Goal: Obtain resource: Download file/media

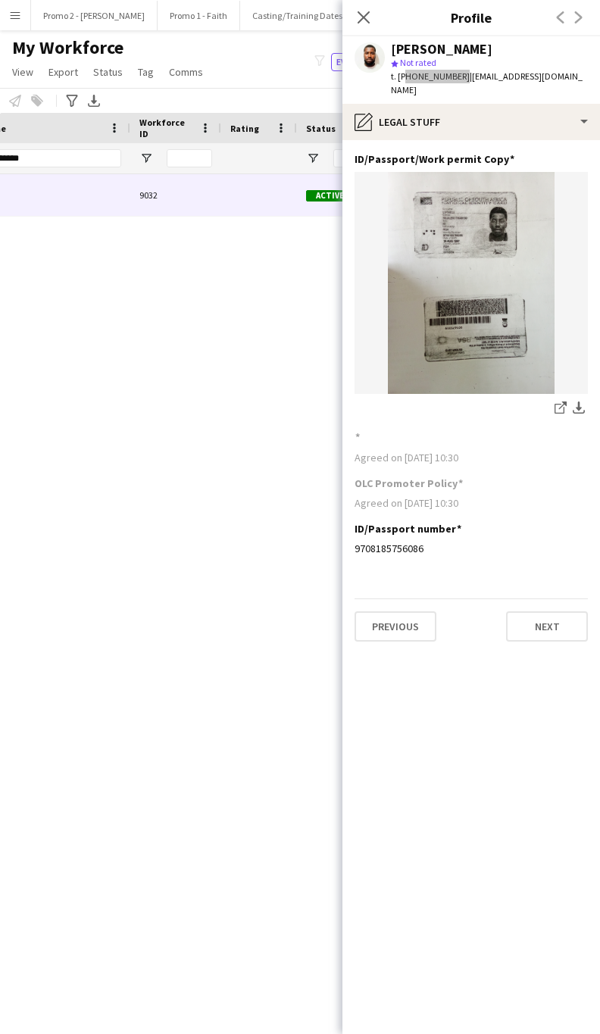
scroll to position [0, 341]
click at [182, 457] on div "Mluleki Luthuli 9032 Active Durban 25-02-2025 22 days 53" at bounding box center [277, 582] width 555 height 816
click at [44, 160] on input "*******" at bounding box center [55, 158] width 133 height 18
click at [386, 616] on button "Previous" at bounding box center [396, 627] width 82 height 30
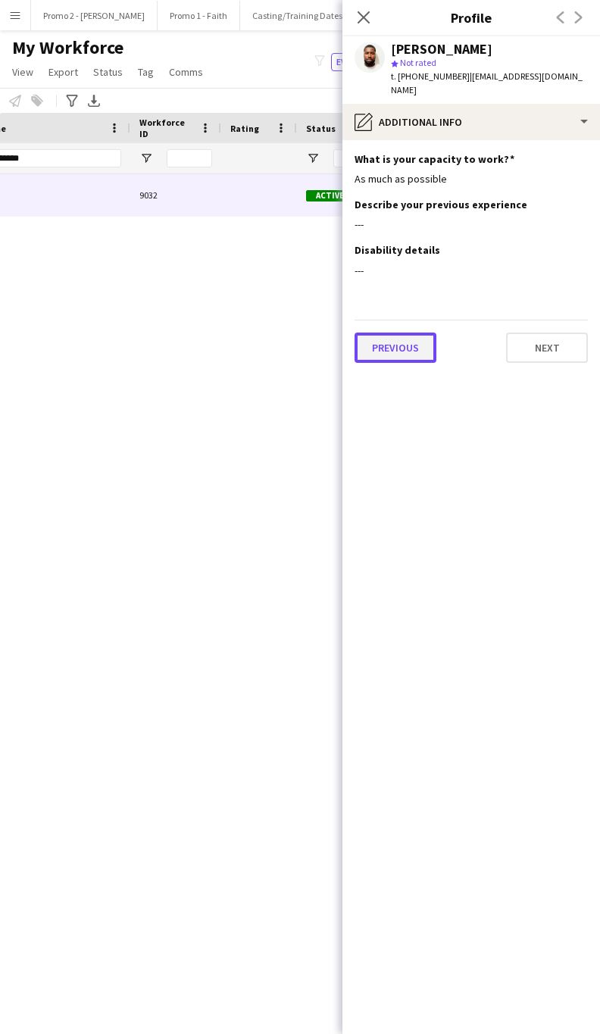
click at [382, 339] on button "Previous" at bounding box center [396, 348] width 82 height 30
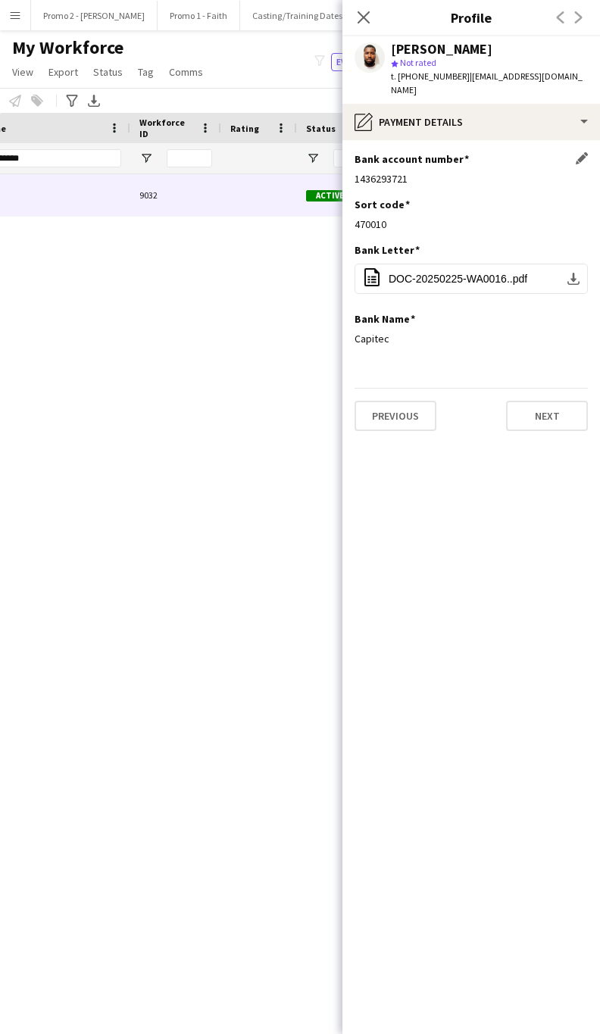
click at [366, 172] on div "1436293721" at bounding box center [471, 179] width 233 height 14
copy div "1436293721"
click at [451, 273] on span "DOC-20250225-WA0016..pdf" at bounding box center [458, 279] width 139 height 12
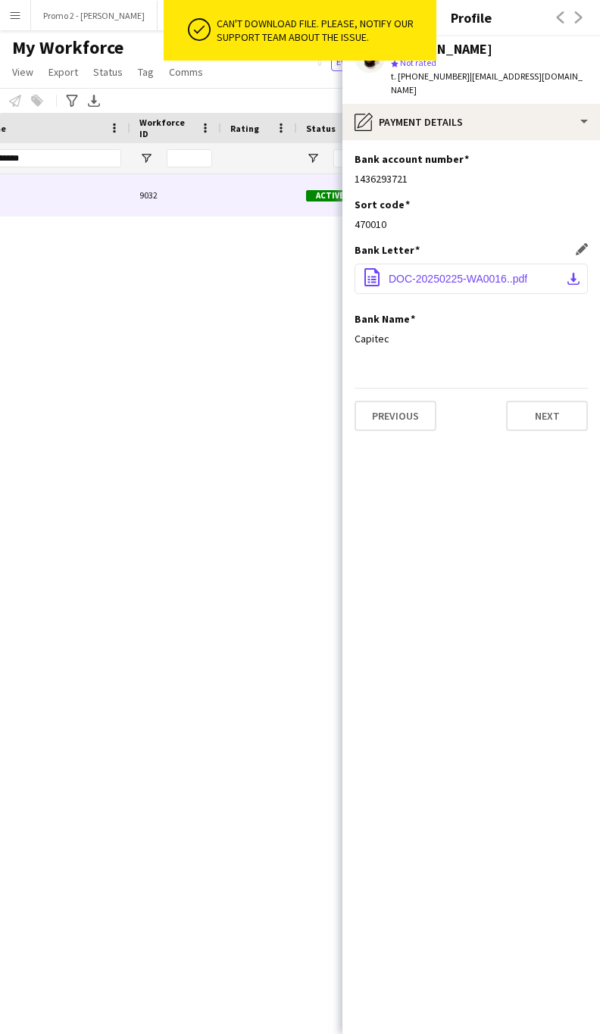
click at [430, 264] on button "office-file-sheet DOC-20250225-WA0016..pdf download-bottom" at bounding box center [471, 279] width 233 height 30
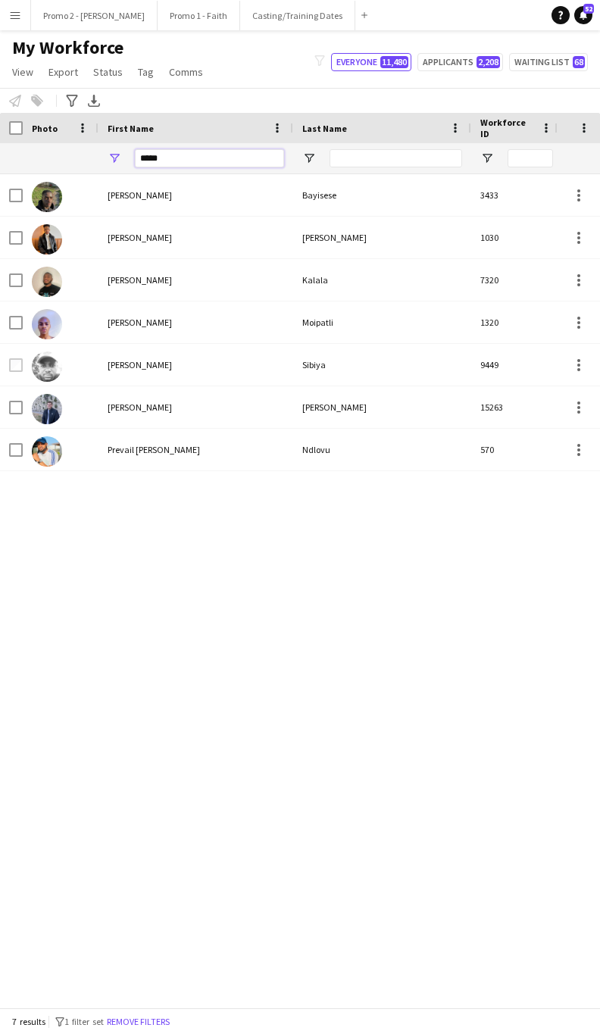
click at [178, 155] on input "*****" at bounding box center [209, 158] width 149 height 18
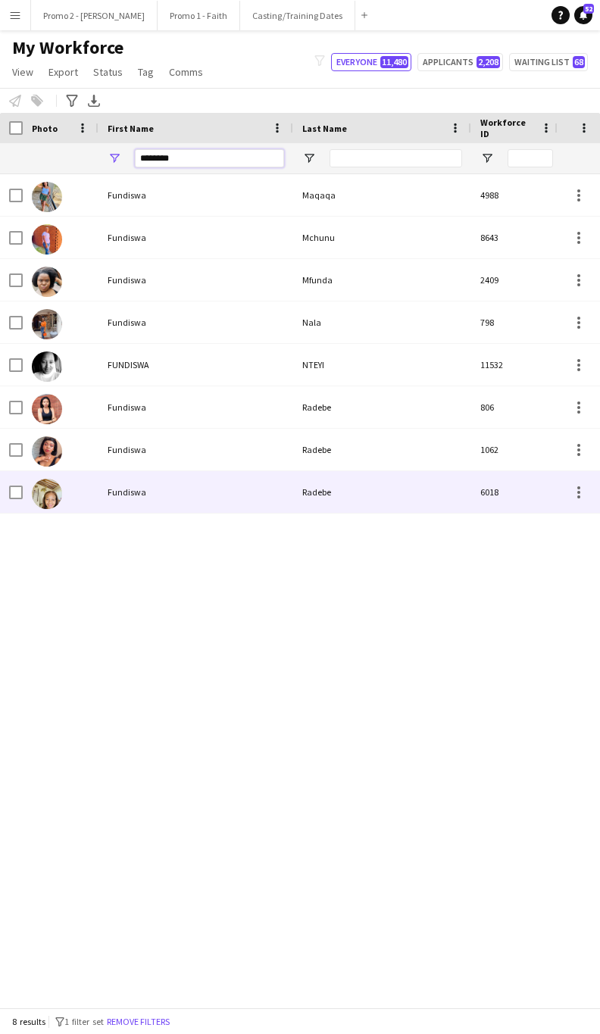
type input "********"
click at [293, 482] on div "Radebe" at bounding box center [382, 492] width 178 height 42
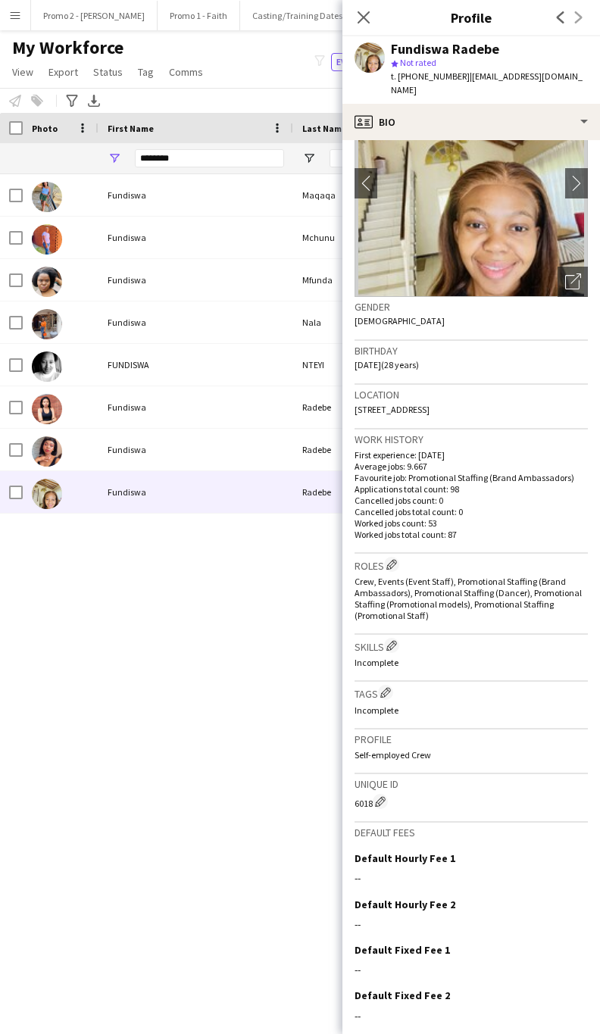
scroll to position [121, 0]
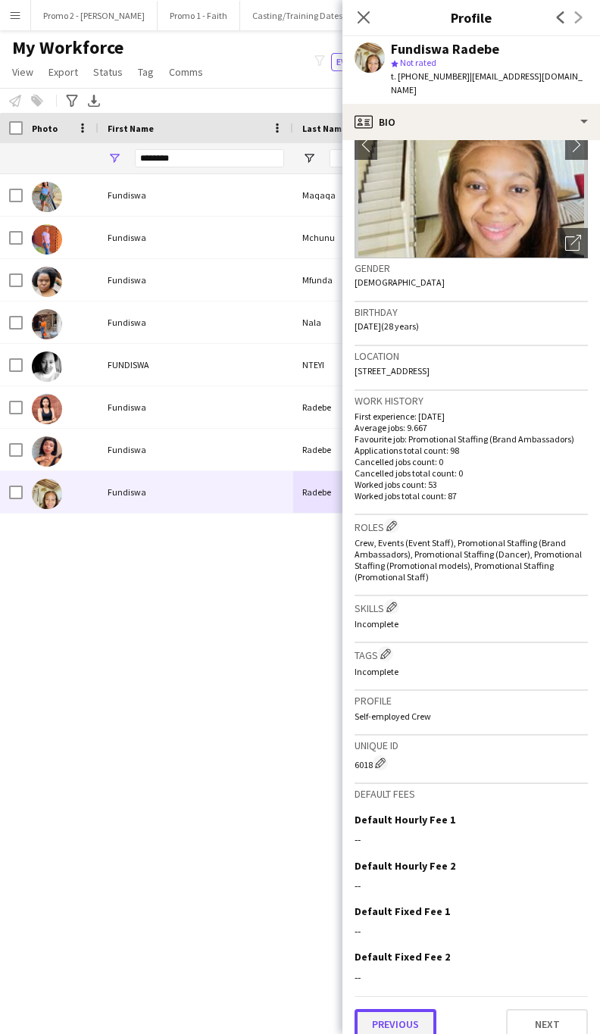
click at [383, 1017] on button "Previous" at bounding box center [396, 1024] width 82 height 30
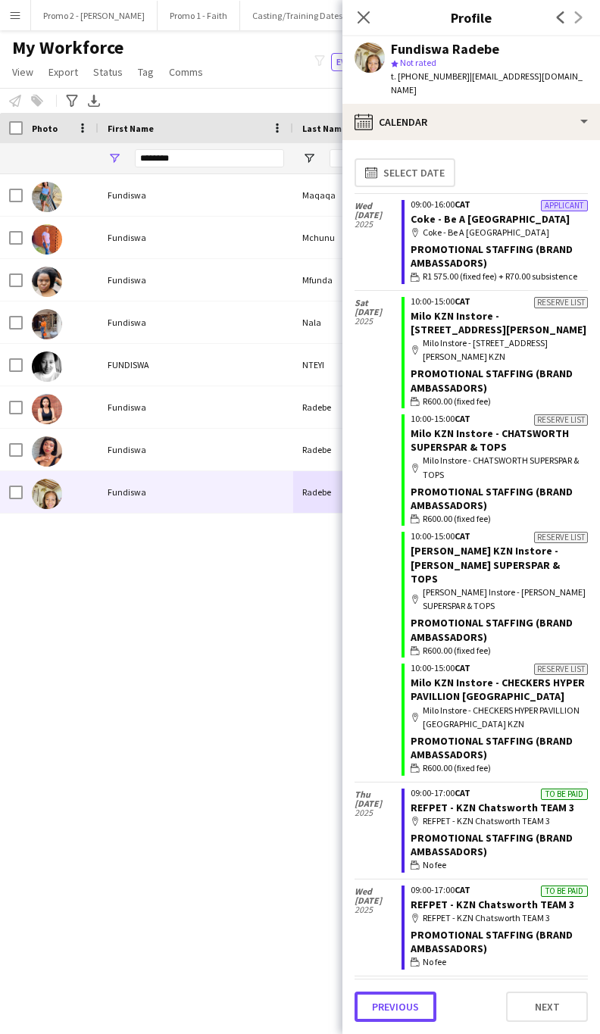
click at [383, 1017] on button "Previous" at bounding box center [396, 1007] width 82 height 30
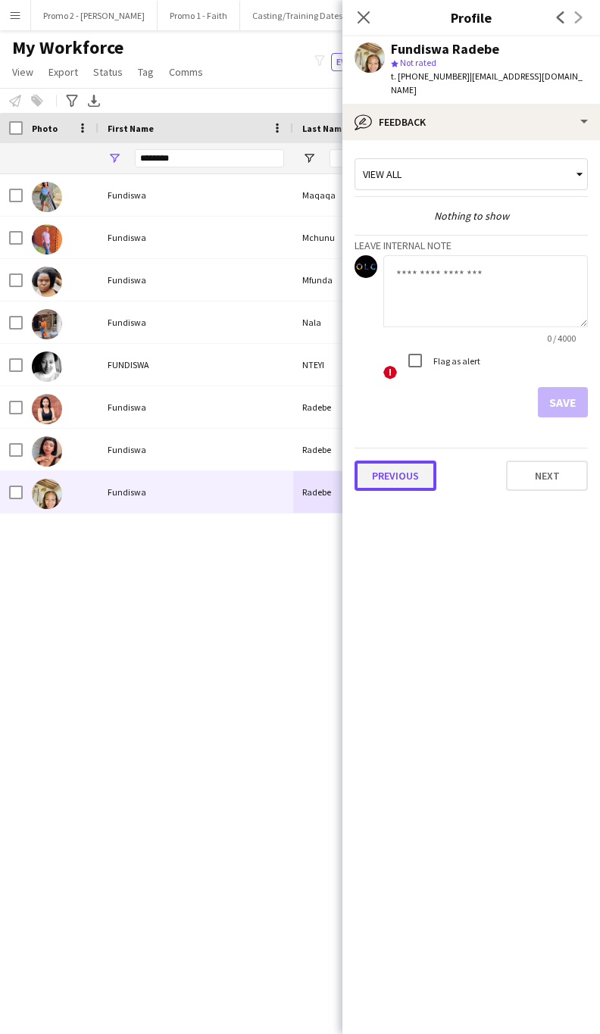
click at [401, 461] on button "Previous" at bounding box center [396, 476] width 82 height 30
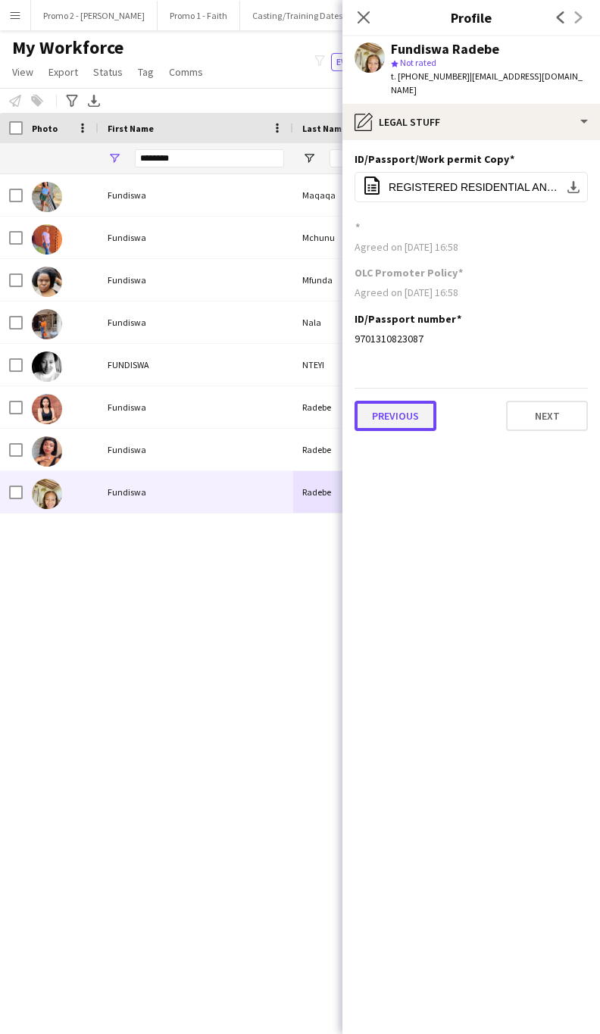
click at [377, 401] on button "Previous" at bounding box center [396, 416] width 82 height 30
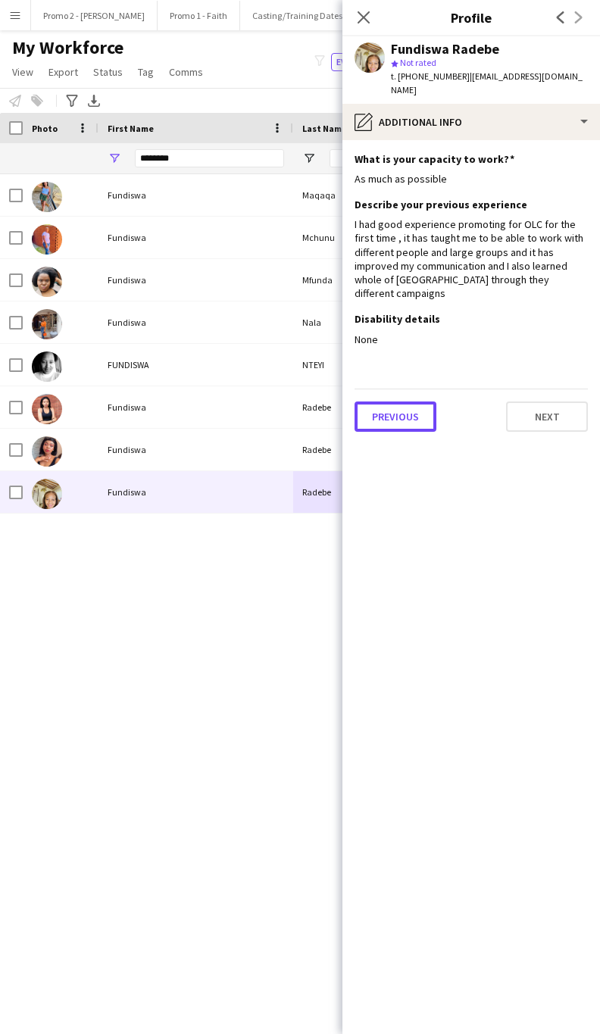
click at [399, 402] on button "Previous" at bounding box center [396, 417] width 82 height 30
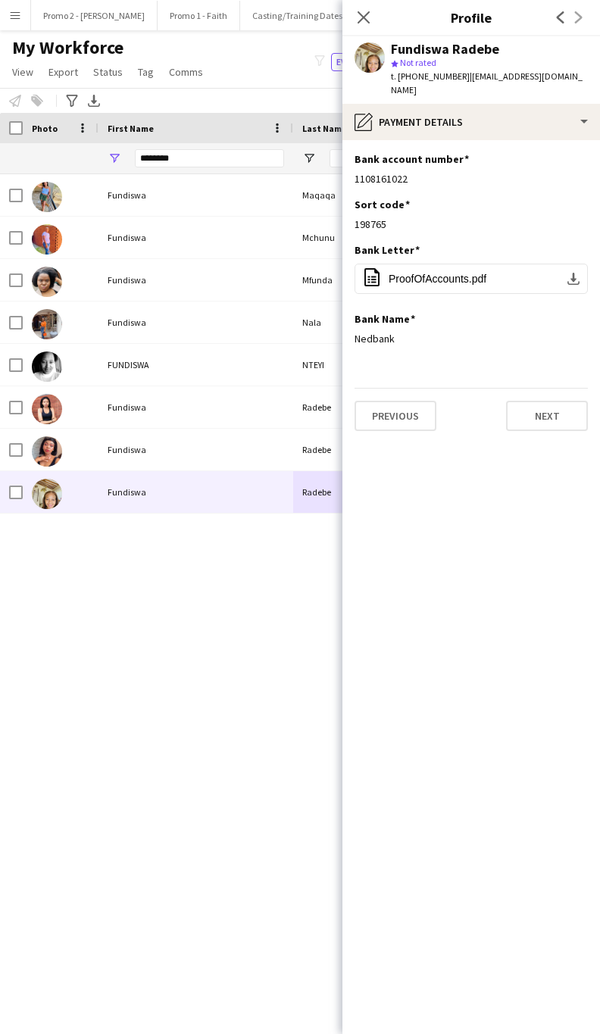
click at [152, 587] on div "Fundiswa Maqaqa 4988 Suspended Fundiswa Mchunu 8643 In progress Fundiswa Mfunda…" at bounding box center [277, 582] width 555 height 816
